Goal: Entertainment & Leisure: Consume media (video, audio)

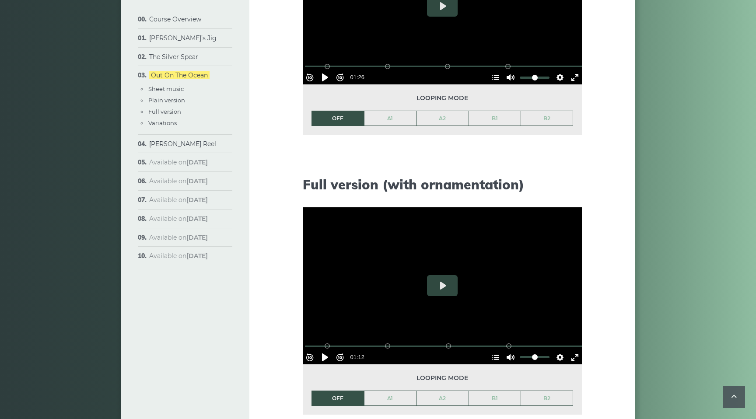
scroll to position [980, 0]
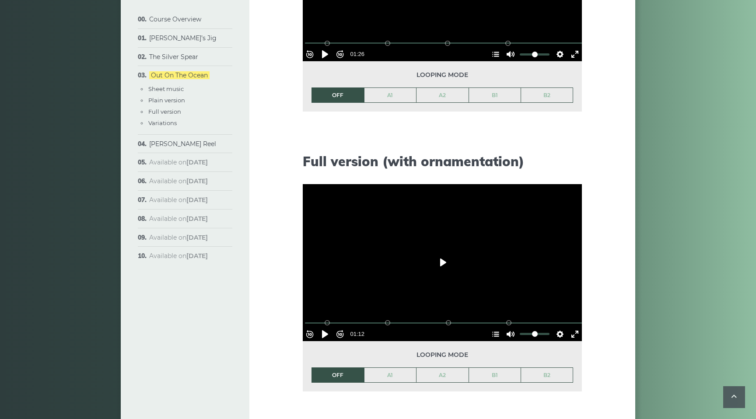
click at [441, 262] on button "Play" at bounding box center [442, 262] width 31 height 21
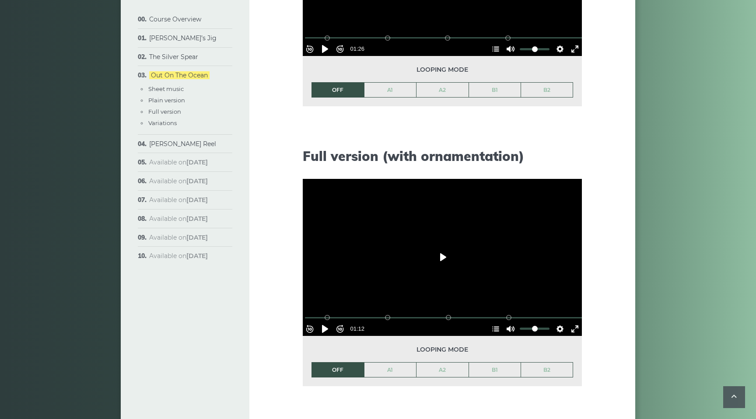
scroll to position [991, 0]
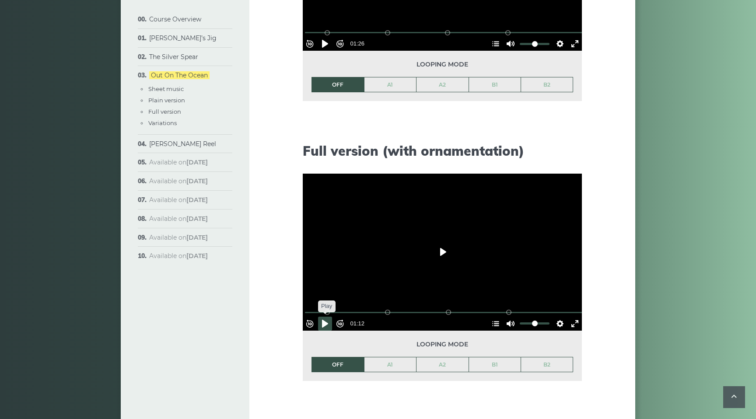
click at [329, 318] on button "Pause Play" at bounding box center [325, 324] width 14 height 14
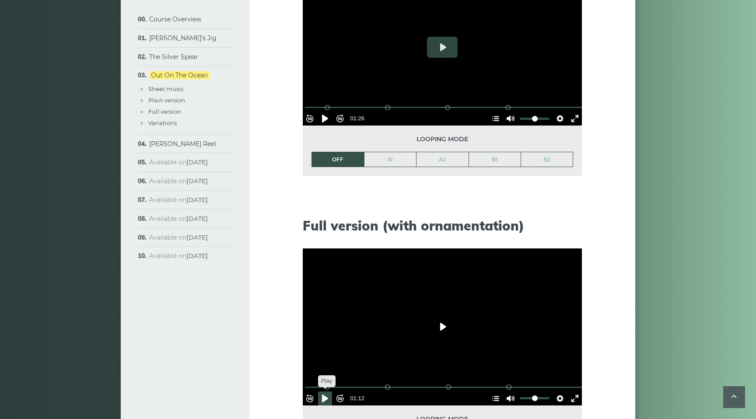
scroll to position [940, 0]
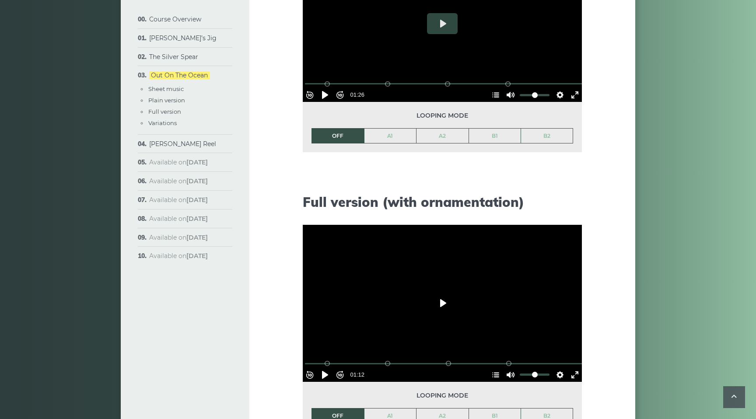
click at [440, 308] on button "Play" at bounding box center [442, 303] width 31 height 21
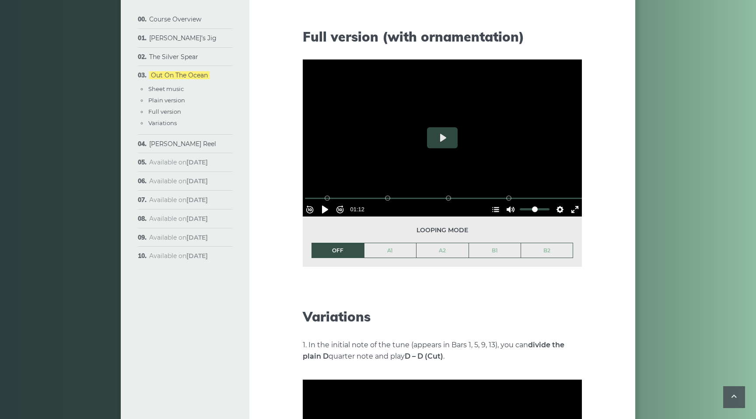
scroll to position [1106, 0]
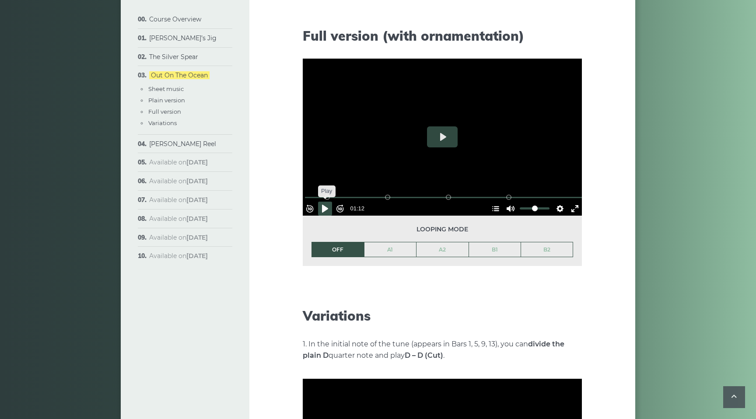
click at [328, 205] on button "Pause Play" at bounding box center [325, 209] width 14 height 14
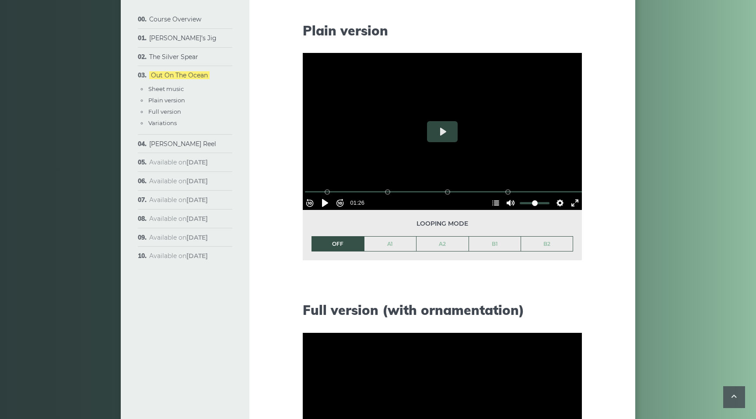
scroll to position [830, 0]
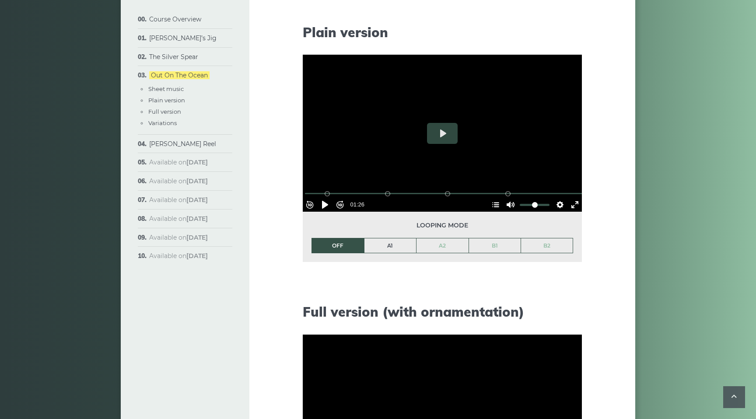
click at [391, 248] on link "A1" at bounding box center [390, 245] width 52 height 15
click at [332, 247] on link "OFF" at bounding box center [338, 245] width 52 height 15
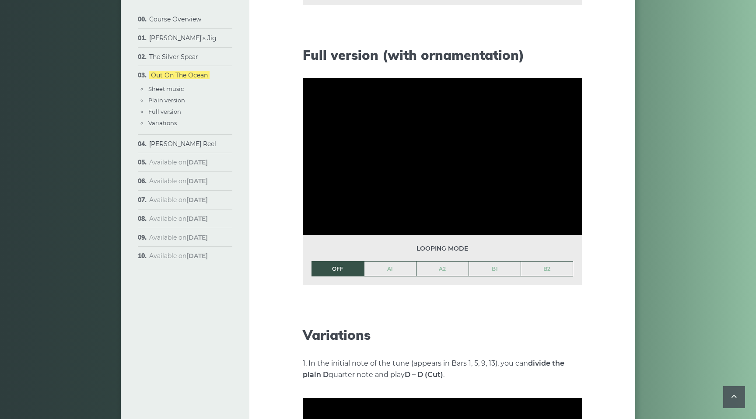
scroll to position [1132, 0]
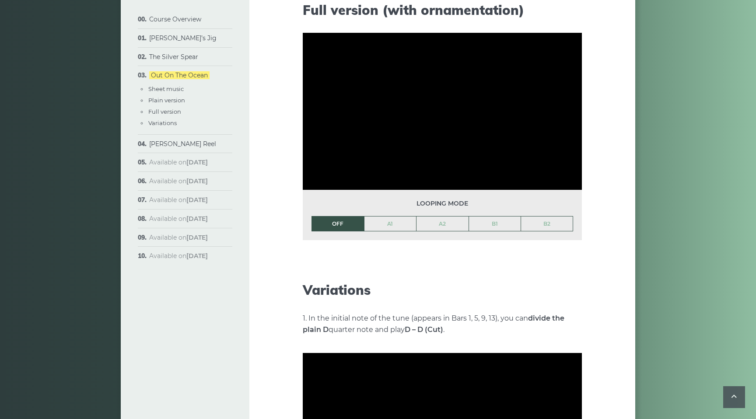
click at [343, 224] on li "OFF" at bounding box center [337, 224] width 52 height 16
click at [397, 222] on link "A1" at bounding box center [390, 224] width 52 height 15
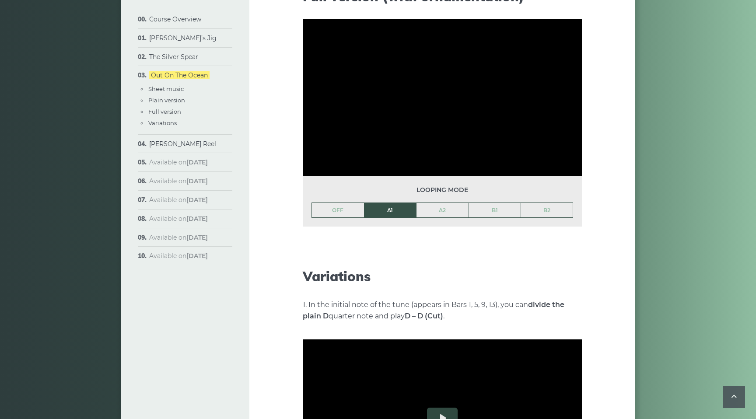
scroll to position [1152, 0]
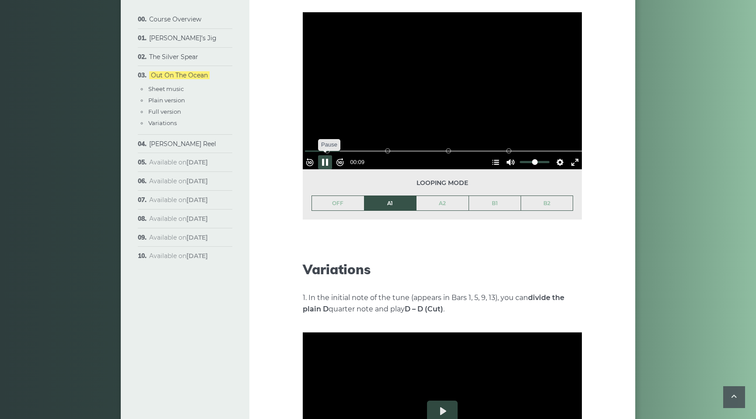
click at [328, 157] on button "Pause Play" at bounding box center [325, 162] width 14 height 14
click at [329, 157] on button "Pause Play" at bounding box center [325, 162] width 14 height 14
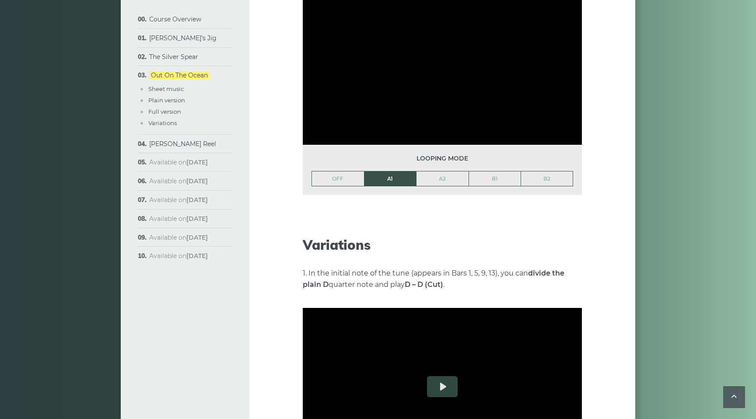
scroll to position [1174, 0]
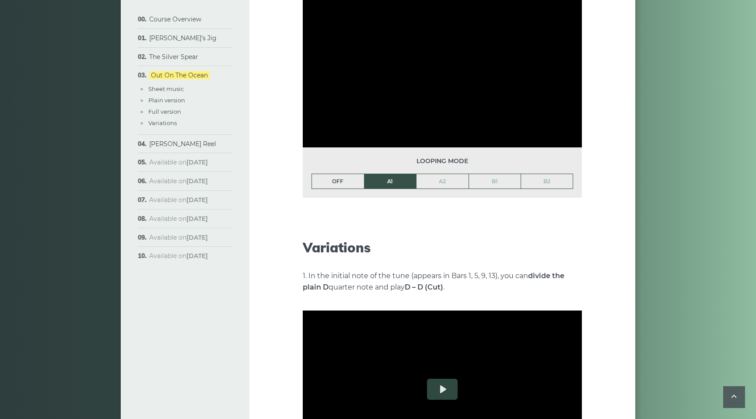
click at [335, 179] on link "OFF" at bounding box center [338, 181] width 52 height 15
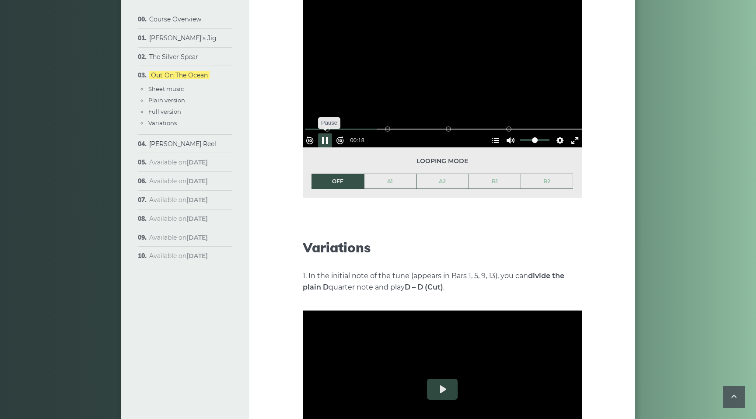
click at [332, 134] on button "Pause Play" at bounding box center [325, 140] width 14 height 14
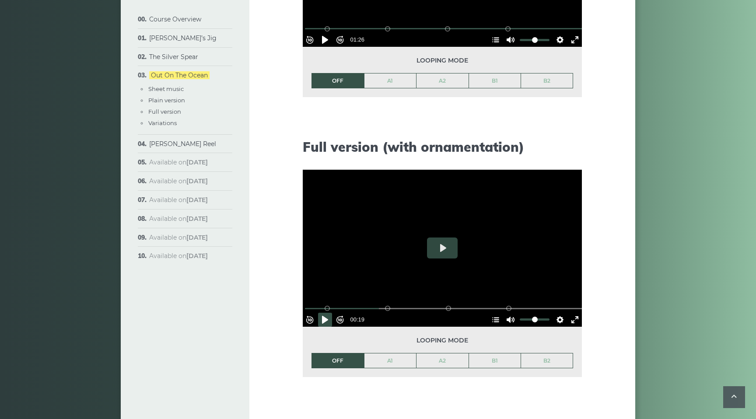
scroll to position [996, 0]
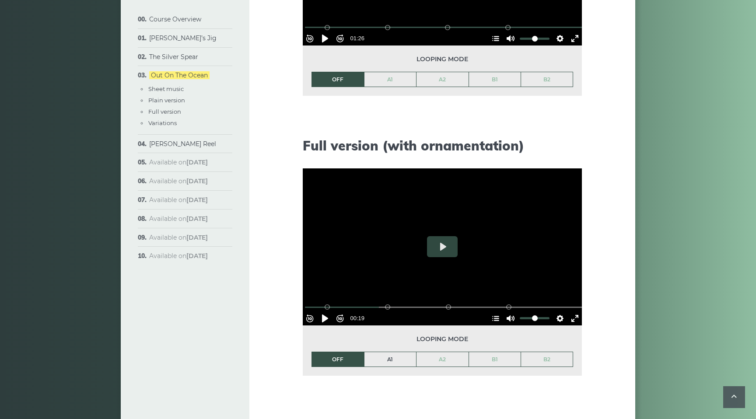
click at [374, 361] on link "A1" at bounding box center [390, 359] width 52 height 15
click at [328, 316] on button "Pause Play" at bounding box center [325, 318] width 14 height 14
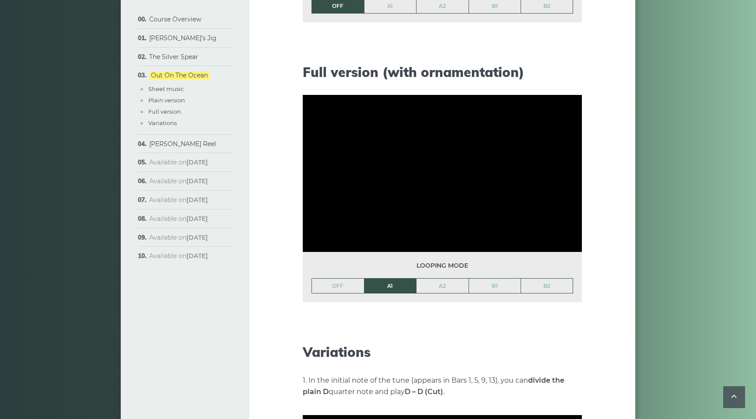
scroll to position [1117, 0]
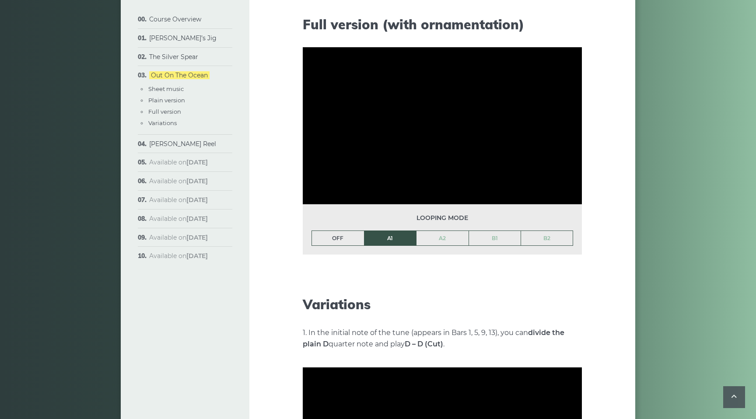
click at [346, 242] on link "OFF" at bounding box center [338, 238] width 52 height 15
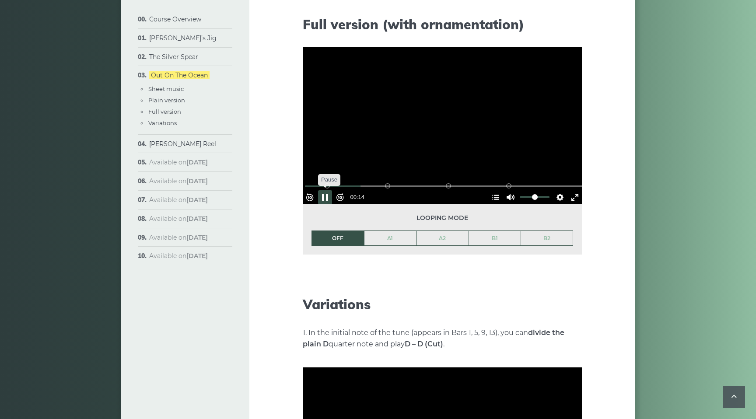
click at [329, 194] on button "Pause Play" at bounding box center [325, 197] width 14 height 14
drag, startPoint x: 367, startPoint y: 181, endPoint x: 300, endPoint y: 177, distance: 66.6
click at [305, 182] on input "Seek" at bounding box center [444, 186] width 278 height 8
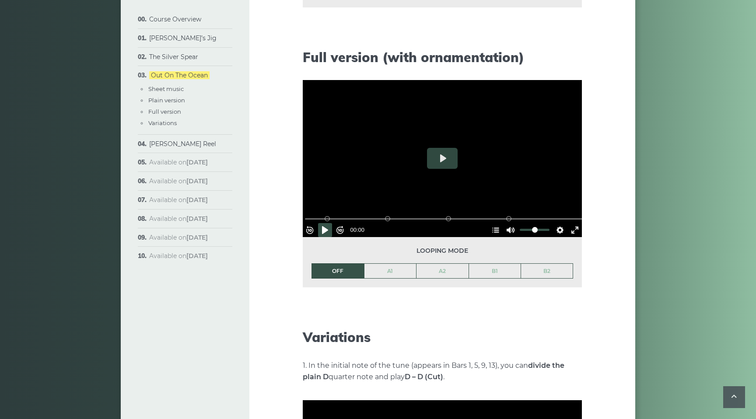
scroll to position [1084, 0]
click at [329, 227] on button "Pause Play" at bounding box center [325, 231] width 14 height 14
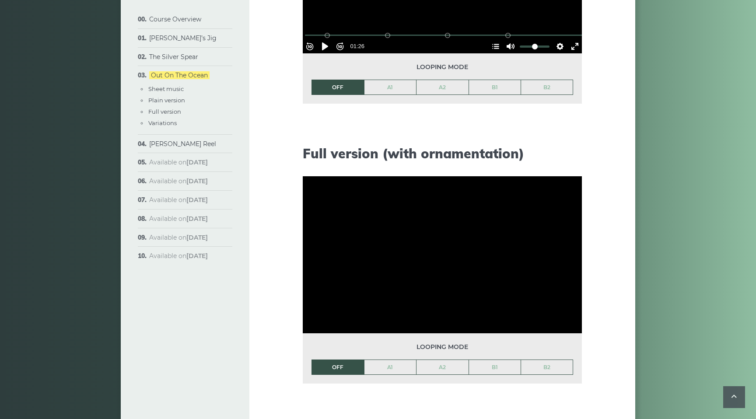
scroll to position [976, 0]
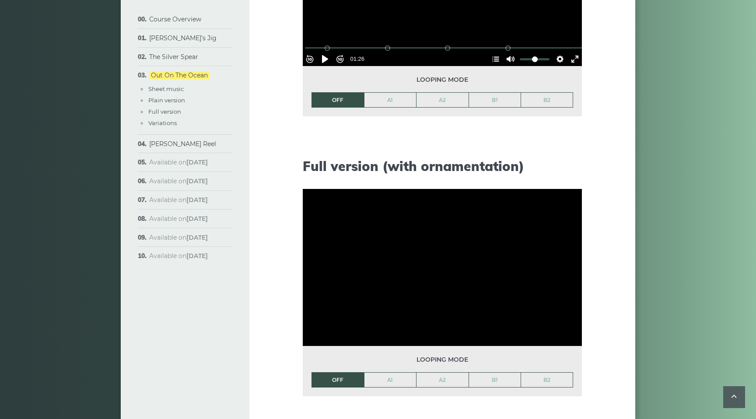
click at [325, 380] on li "OFF" at bounding box center [337, 380] width 52 height 16
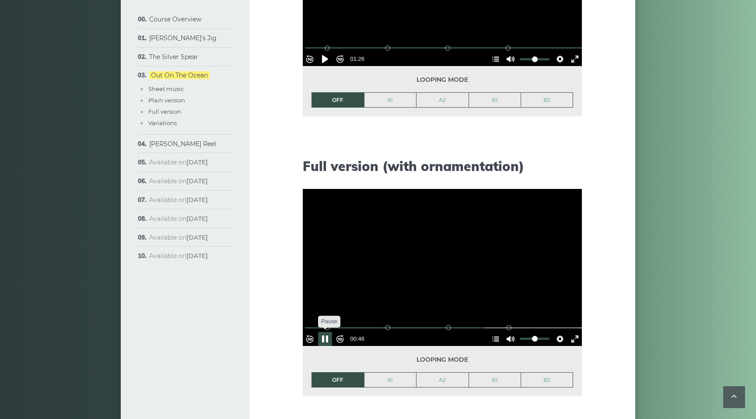
click at [328, 334] on button "Pause Play" at bounding box center [325, 339] width 14 height 14
type input "*****"
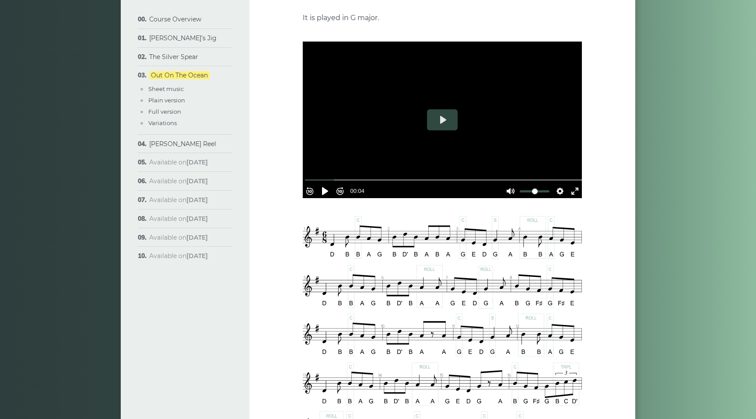
scroll to position [201, 0]
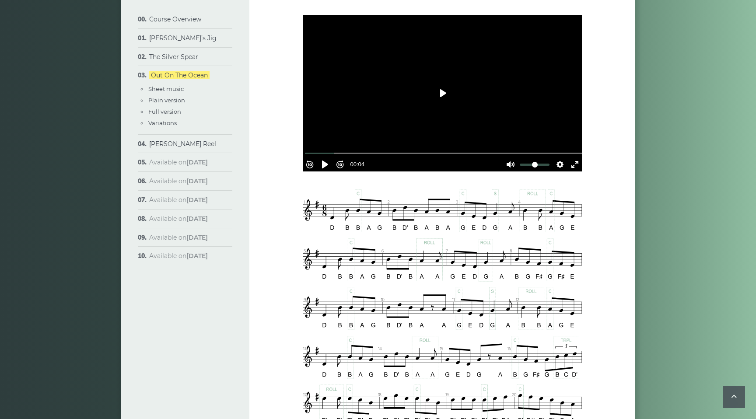
click at [440, 91] on button "Play" at bounding box center [442, 93] width 31 height 21
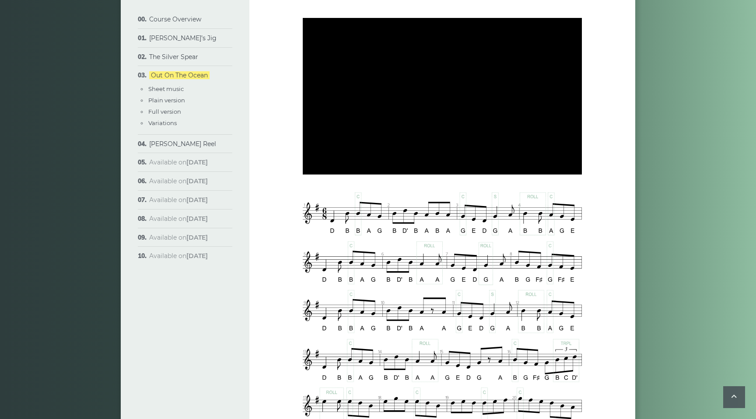
scroll to position [190, 0]
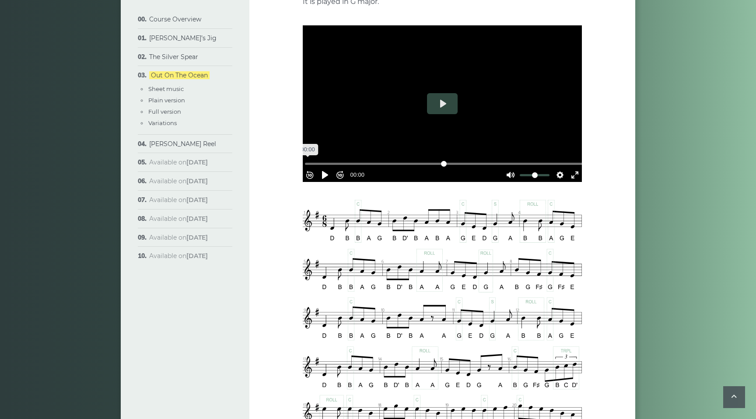
drag, startPoint x: 362, startPoint y: 160, endPoint x: 290, endPoint y: 157, distance: 72.7
click at [305, 160] on input "Seek" at bounding box center [444, 164] width 278 height 8
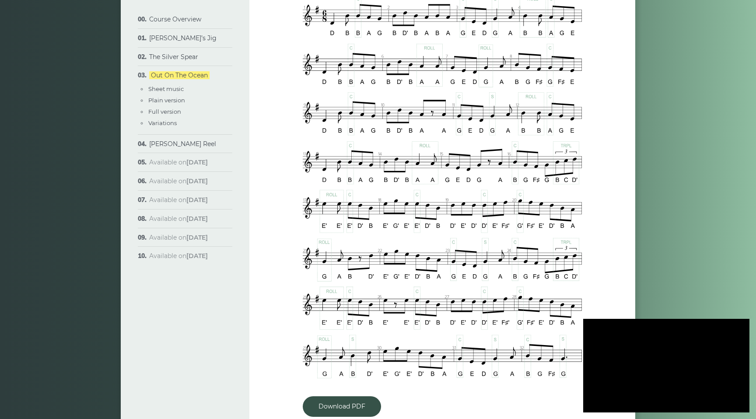
scroll to position [408, 0]
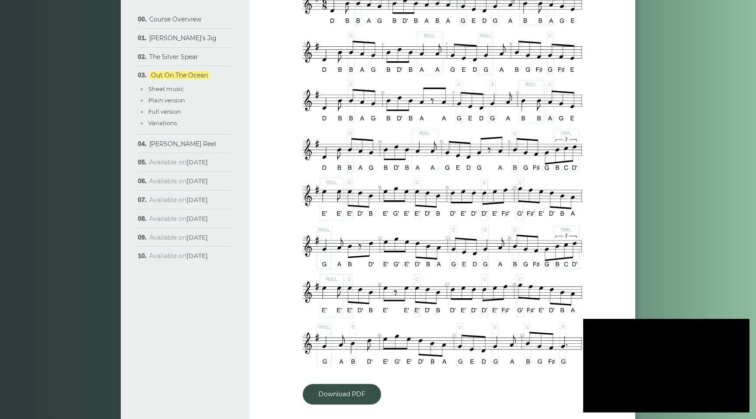
type input "***"
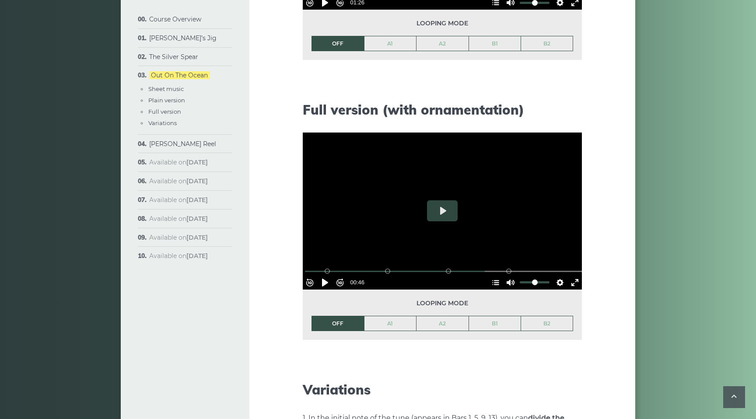
scroll to position [1038, 0]
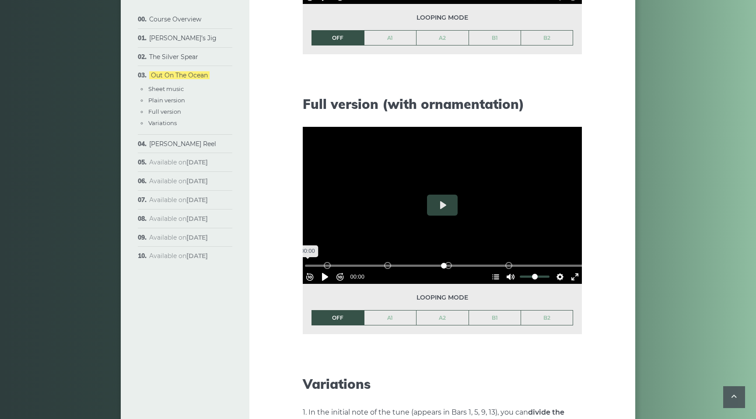
drag, startPoint x: 482, startPoint y: 260, endPoint x: 295, endPoint y: 255, distance: 186.9
click at [305, 262] on input "Seek" at bounding box center [444, 266] width 278 height 8
click at [330, 273] on button "Pause Play" at bounding box center [325, 277] width 14 height 14
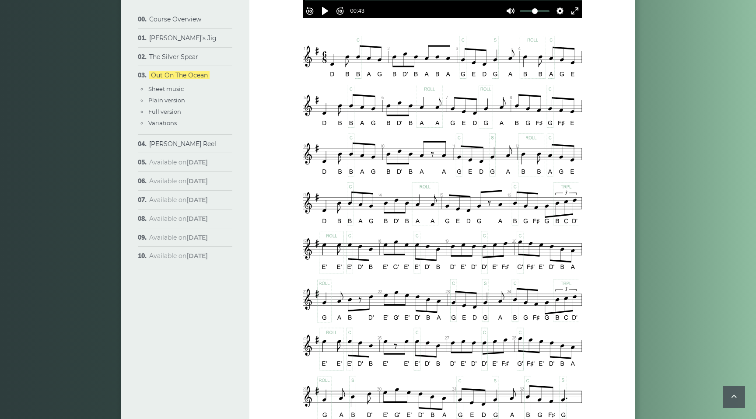
scroll to position [357, 0]
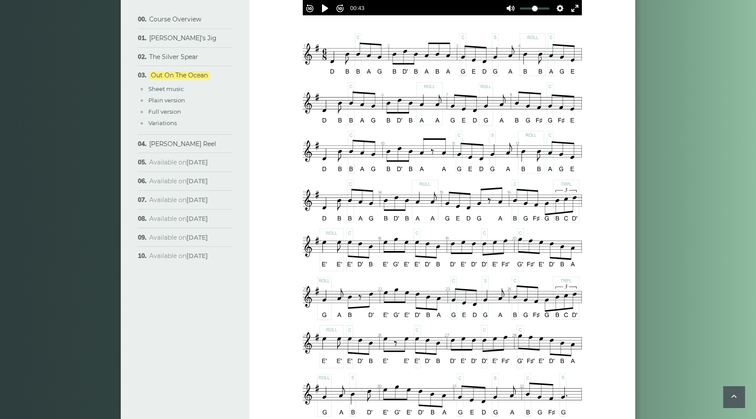
type input "***"
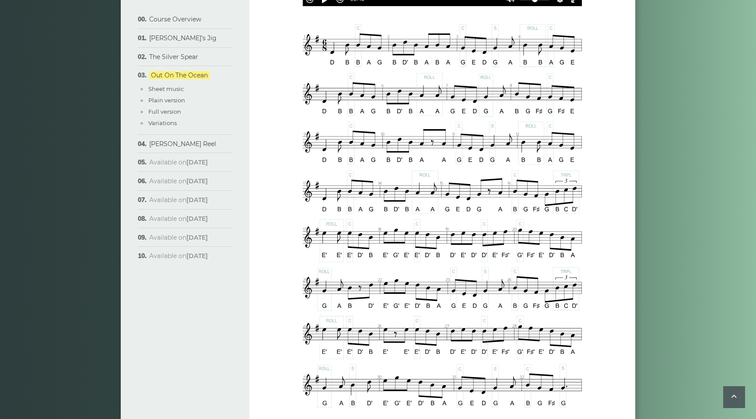
scroll to position [371, 0]
